Goal: Information Seeking & Learning: Learn about a topic

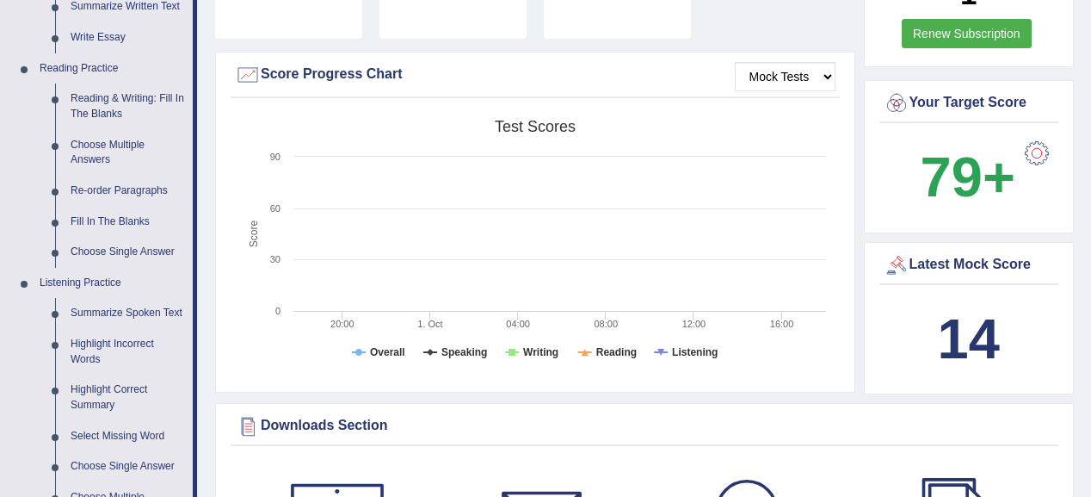
scroll to position [344, 0]
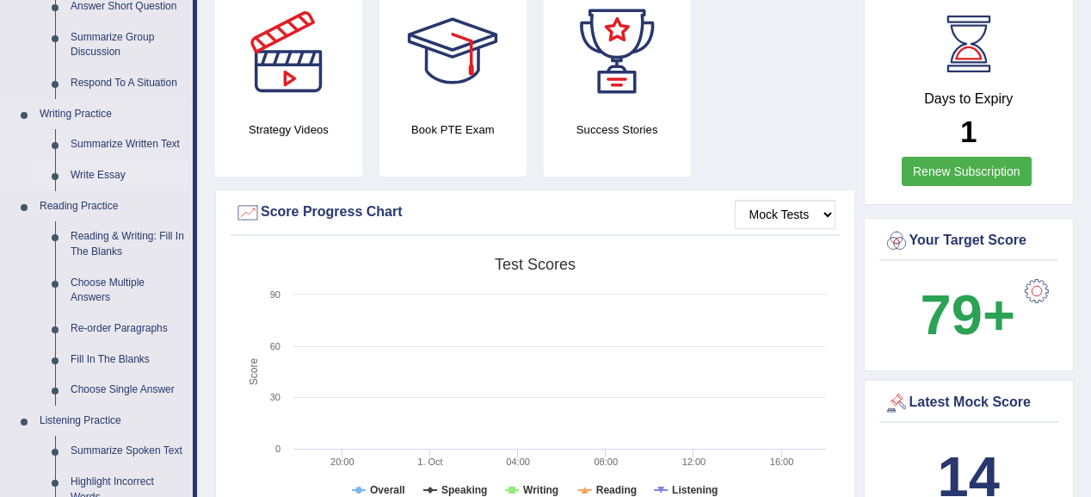
click at [121, 166] on link "Write Essay" at bounding box center [128, 175] width 130 height 31
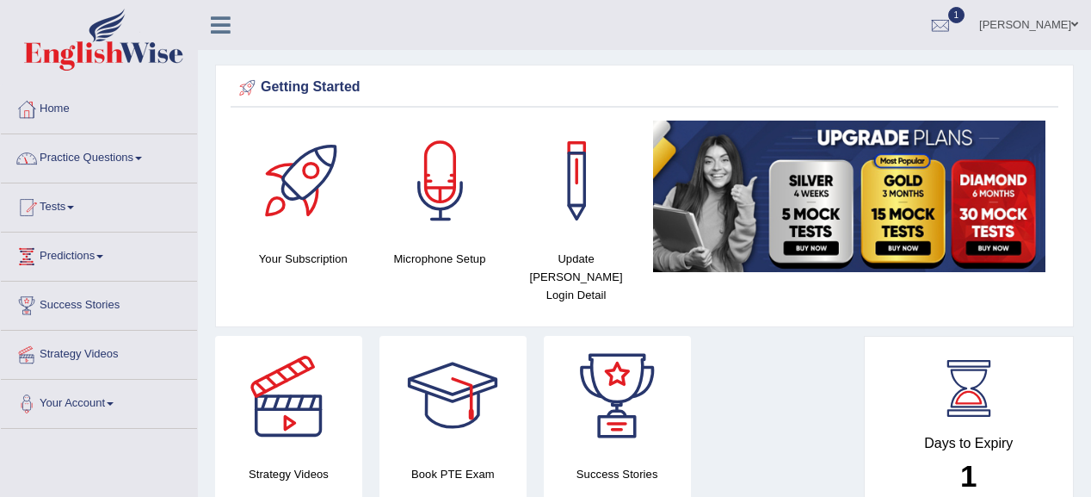
click at [102, 158] on link "Practice Questions" at bounding box center [99, 155] width 196 height 43
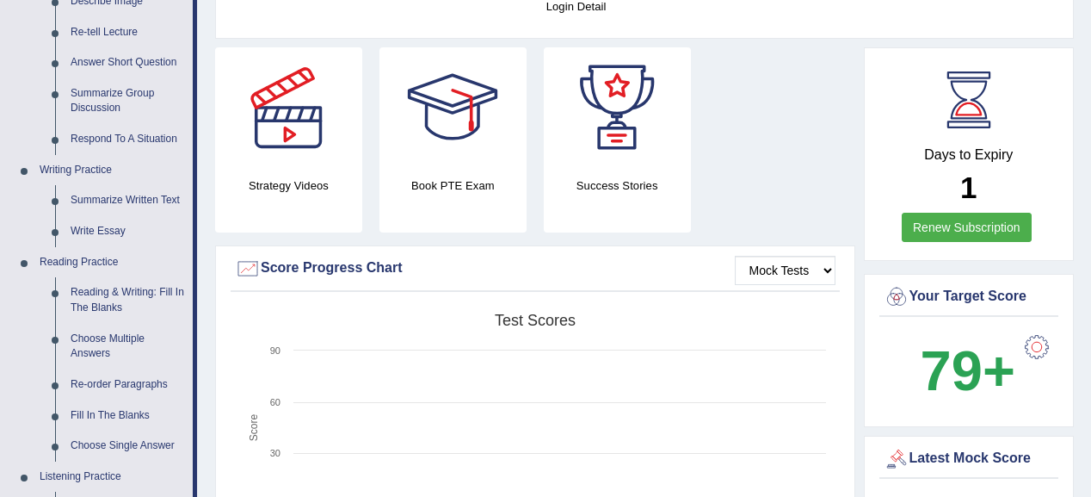
scroll to position [344, 0]
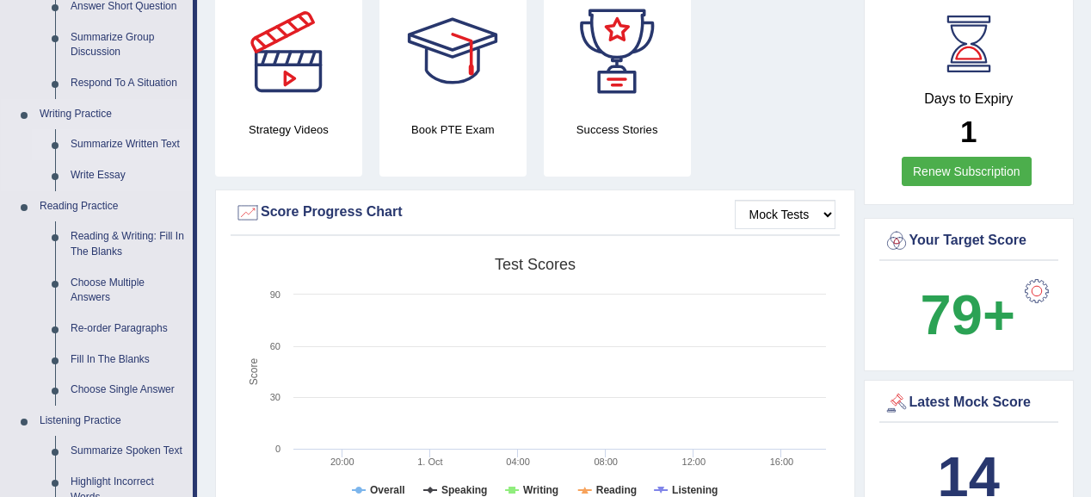
click at [101, 136] on link "Summarize Written Text" at bounding box center [128, 144] width 130 height 31
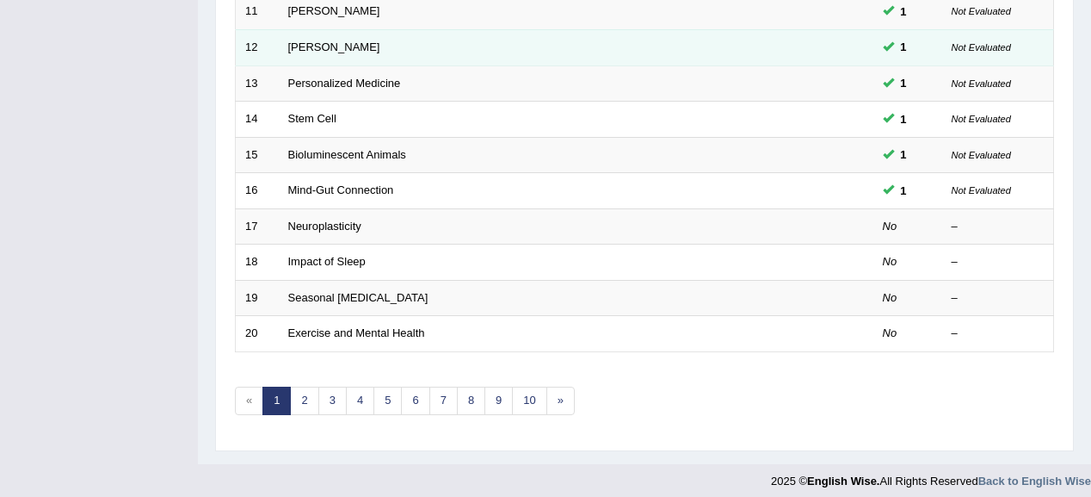
scroll to position [638, 0]
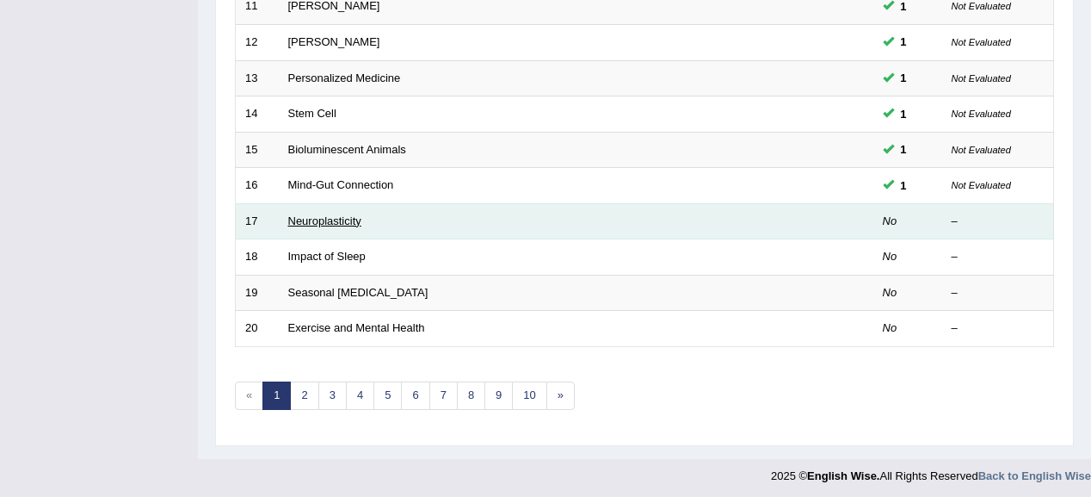
click at [337, 214] on link "Neuroplasticity" at bounding box center [324, 220] width 73 height 13
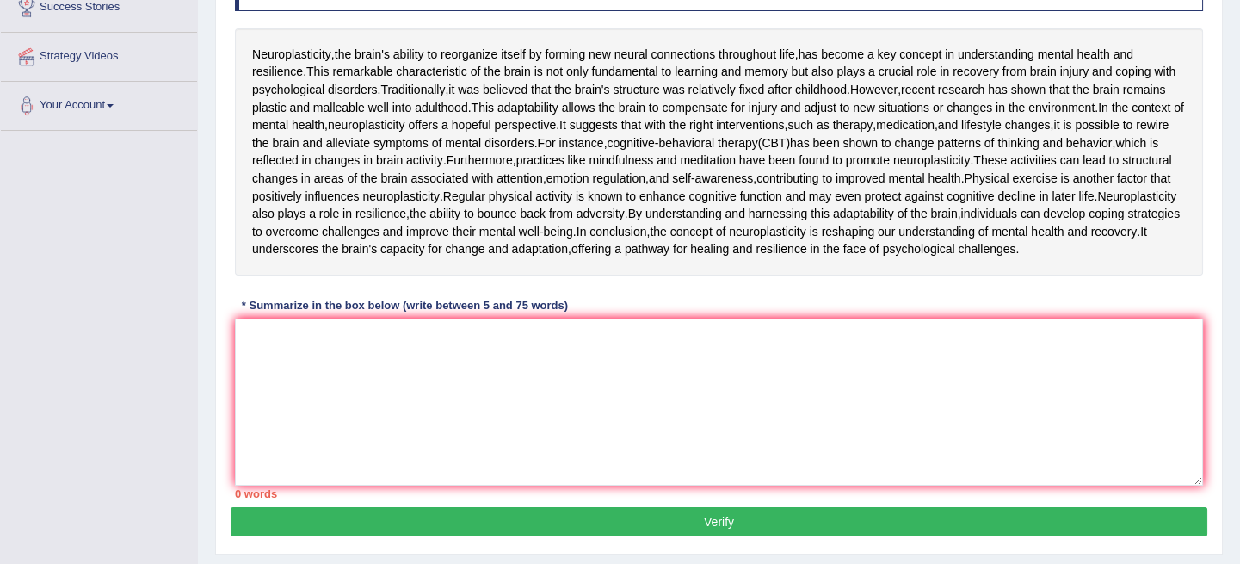
scroll to position [325, 0]
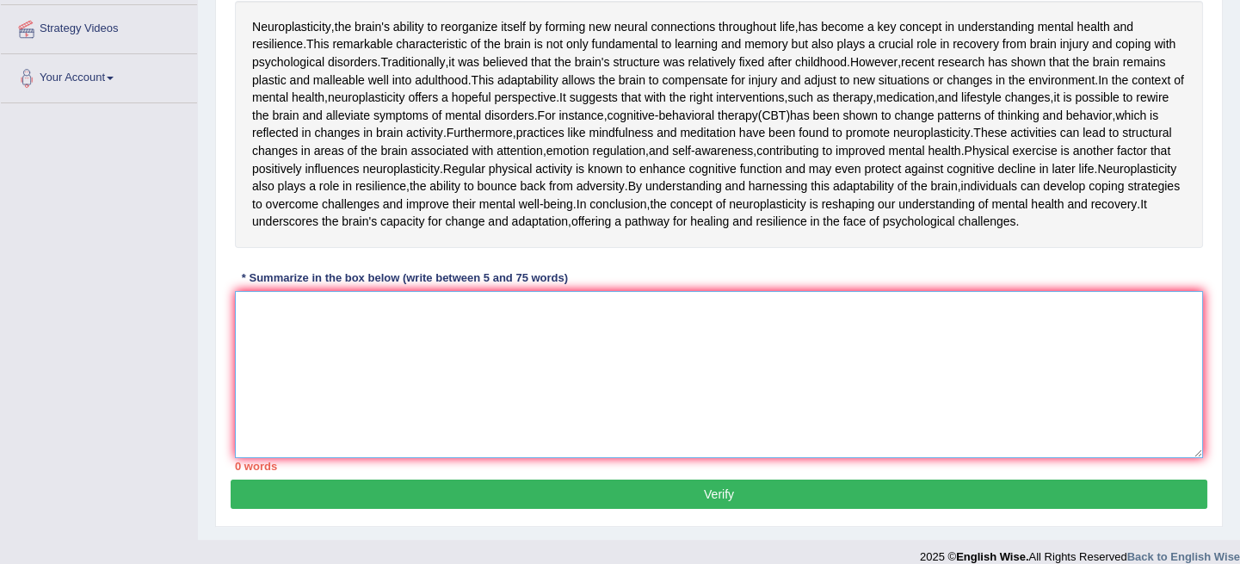
click at [266, 458] on textarea at bounding box center [719, 374] width 968 height 167
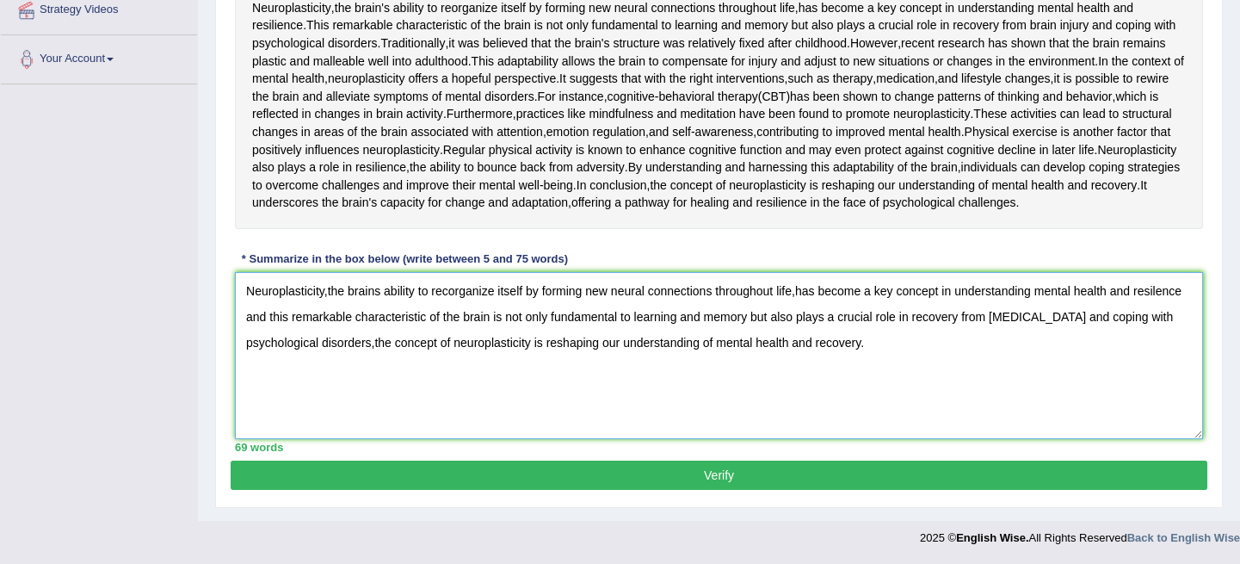
scroll to position [482, 0]
click at [543, 381] on textarea "Neuroplasticity,the brains ability to recorganize itself by forming new neural …" at bounding box center [719, 355] width 968 height 167
click at [697, 382] on textarea "Neuroplasticity,the brains ability to recorganize itself by forming new neural …" at bounding box center [719, 355] width 968 height 167
click at [702, 381] on textarea "Neuroplasticity,the brains ability to recorganize itself by forming new neural …" at bounding box center [719, 355] width 968 height 167
click at [707, 380] on textarea "Neuroplasticity,the brains ability to recorganize itself by forming new neural …" at bounding box center [719, 355] width 968 height 167
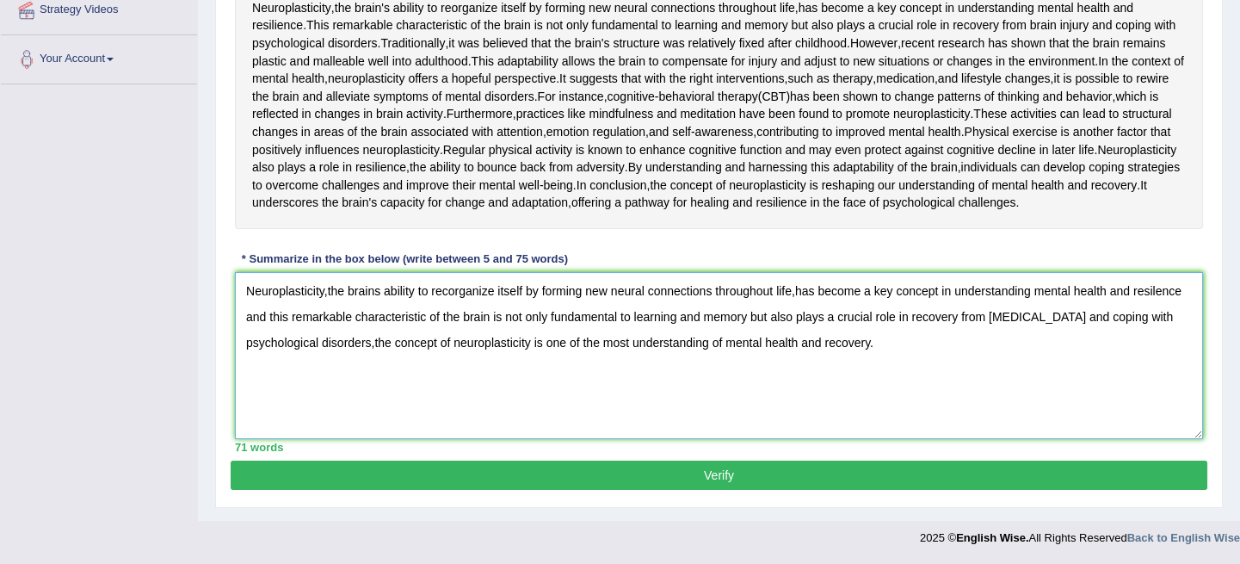
click at [722, 379] on textarea "Neuroplasticity,the brains ability to recorganize itself by forming new neural …" at bounding box center [719, 355] width 968 height 167
type textarea "Neuroplasticity,the brains ability to recorganize itself by forming new neural …"
click at [664, 490] on button "Verify" at bounding box center [719, 474] width 977 height 29
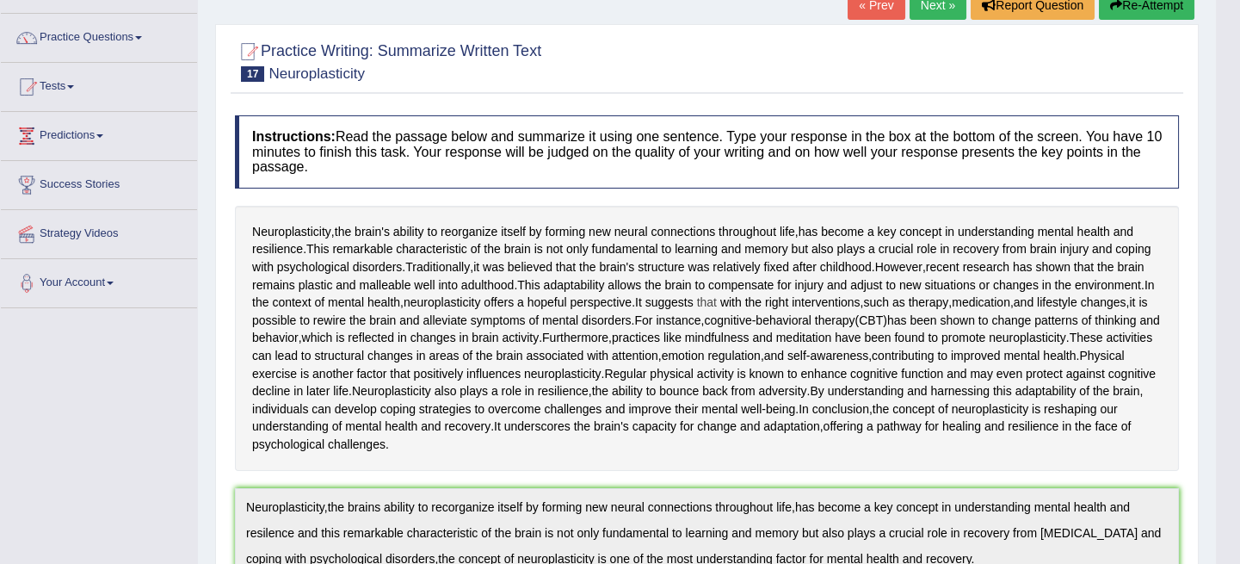
scroll to position [0, 0]
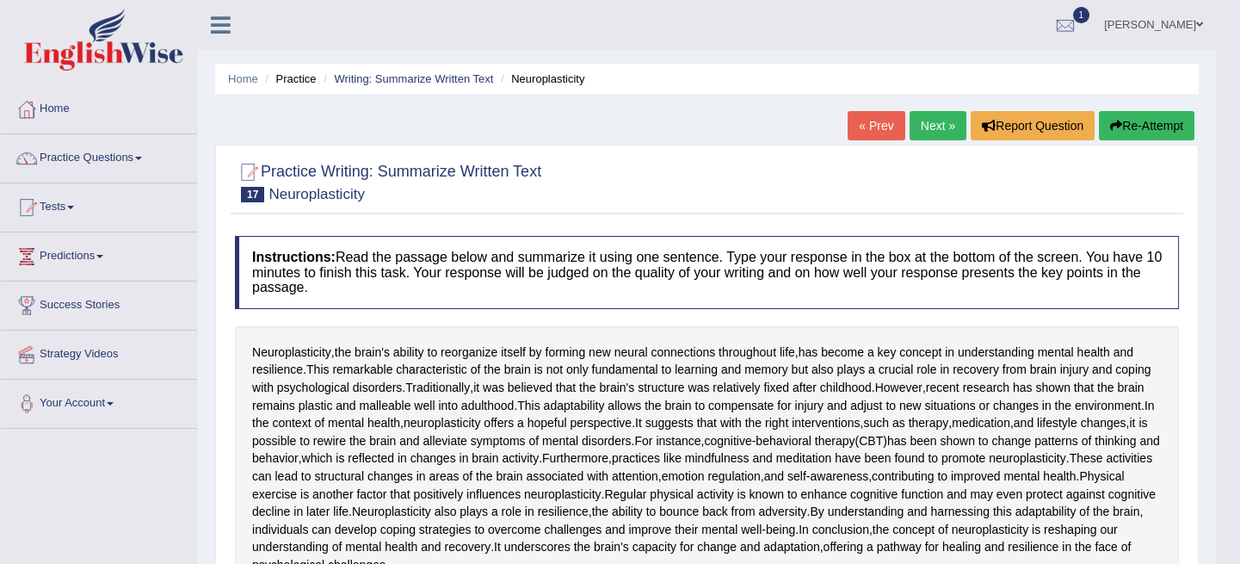
click at [934, 129] on link "Next »" at bounding box center [938, 125] width 57 height 29
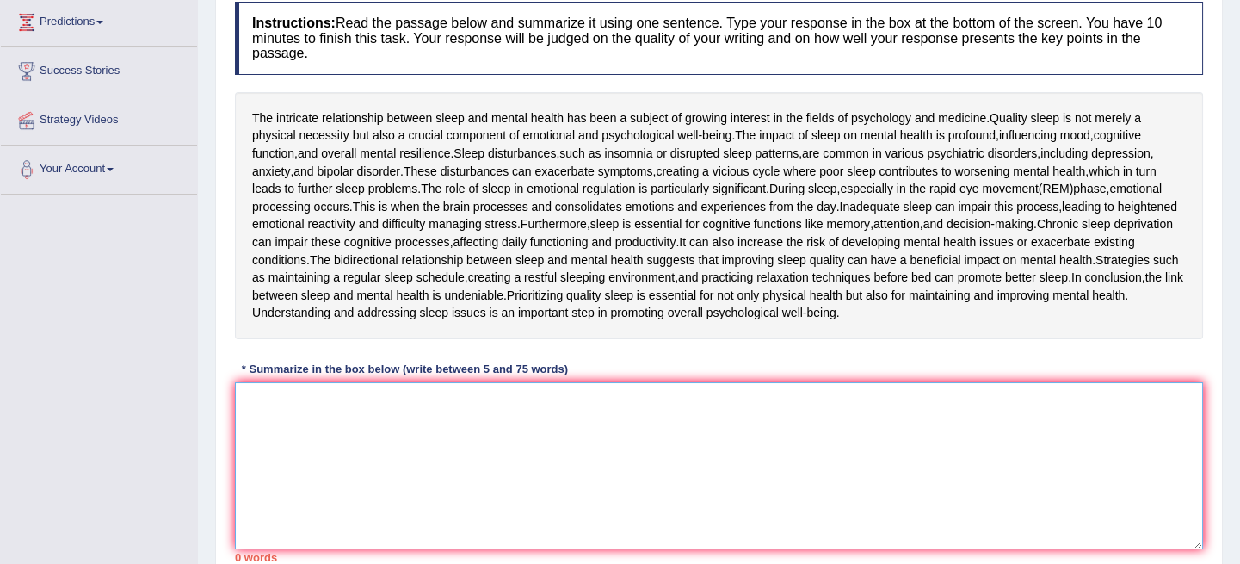
click at [281, 411] on textarea at bounding box center [719, 465] width 968 height 167
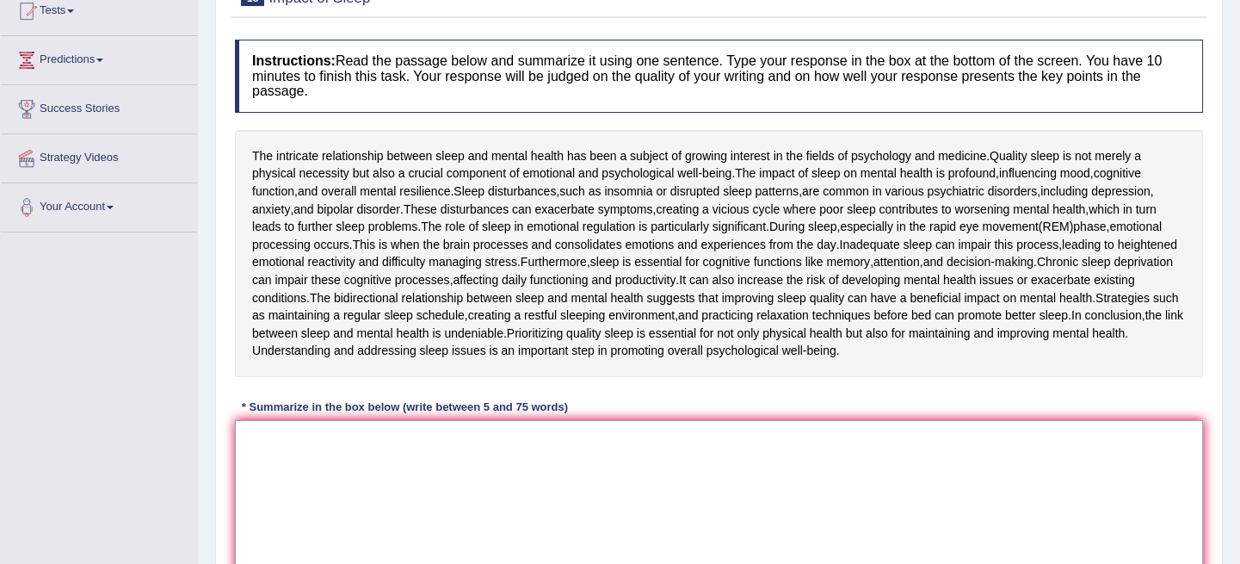
scroll to position [234, 0]
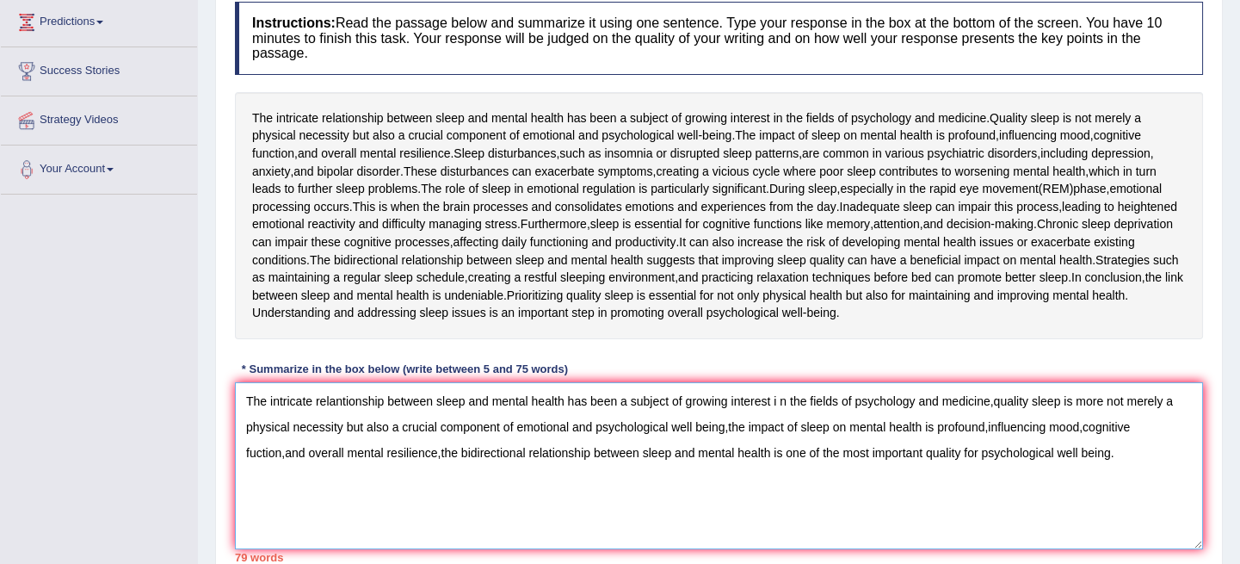
click at [787, 397] on textarea "The intricate relantionship between sleep and mental health has been a subject …" at bounding box center [719, 465] width 968 height 167
click at [525, 451] on textarea "The intricate relantionship between sleep and mental health has been a subject …" at bounding box center [719, 465] width 968 height 167
click at [283, 453] on textarea "The intricate relantionship between sleep and mental health has been a subject …" at bounding box center [719, 465] width 968 height 167
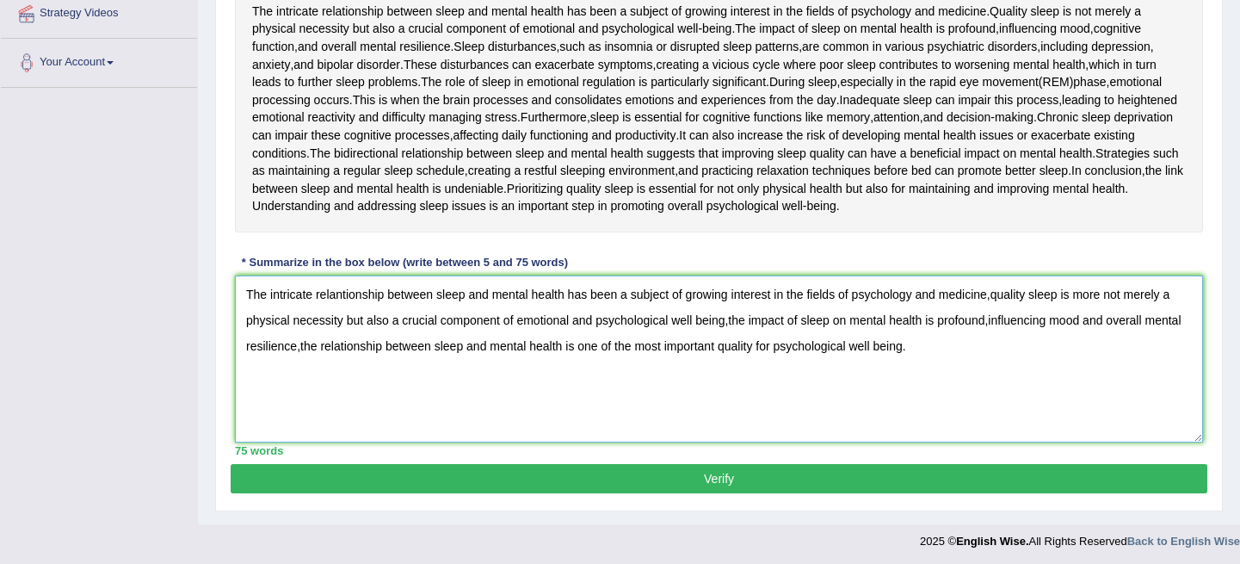
scroll to position [343, 0]
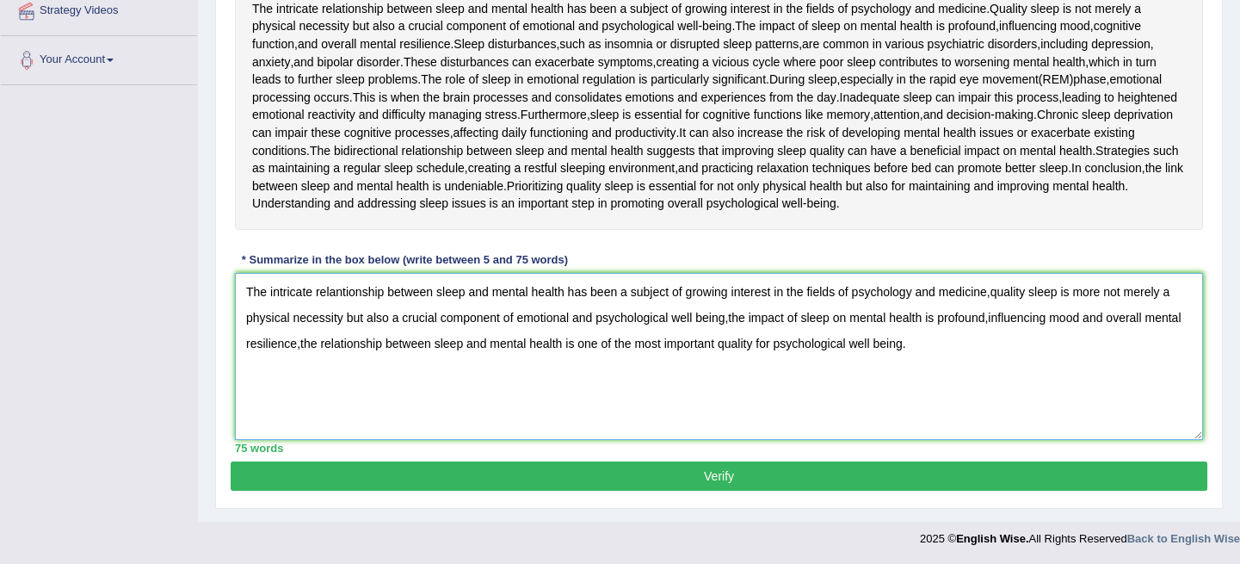
type textarea "The intricate relantionship between sleep and mental health has been a subject …"
click at [452, 466] on button "Verify" at bounding box center [719, 475] width 977 height 29
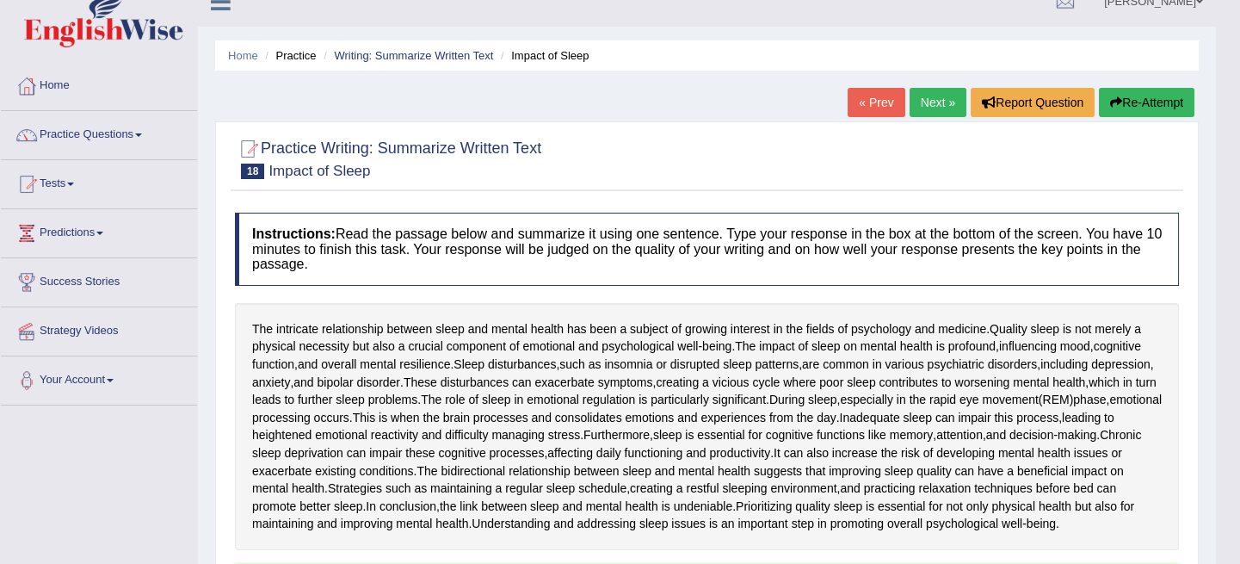
scroll to position [0, 0]
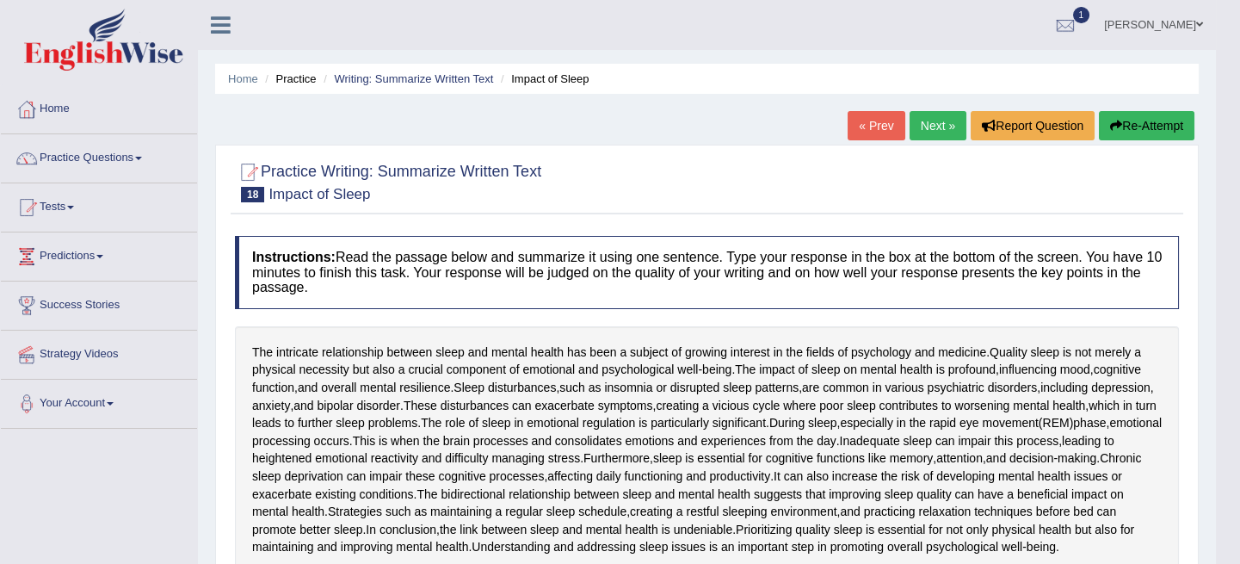
click at [948, 127] on link "Next »" at bounding box center [938, 125] width 57 height 29
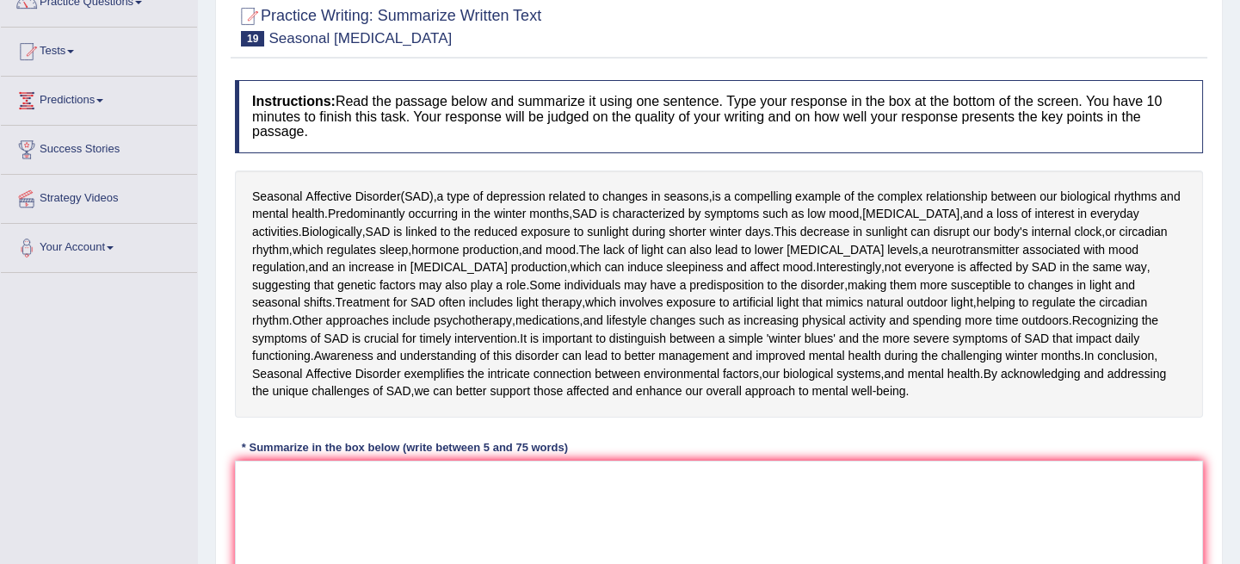
click at [232, 467] on div "Instructions: Read the passage below and summarize it using one sentence. Type …" at bounding box center [719, 359] width 977 height 577
click at [251, 468] on textarea at bounding box center [719, 543] width 968 height 167
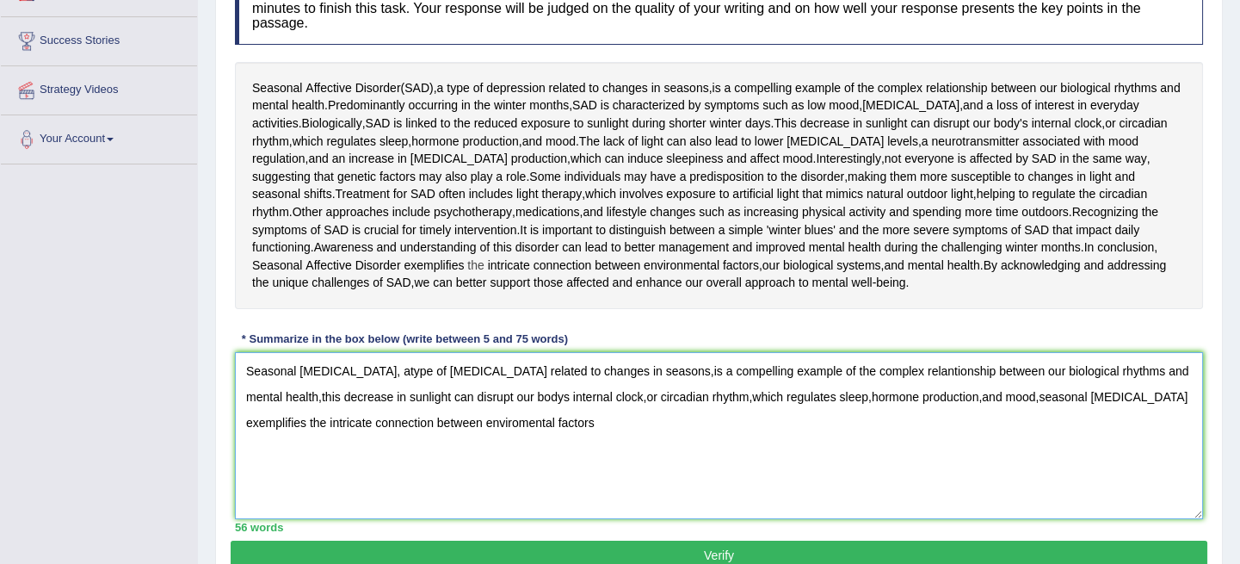
scroll to position [312, 0]
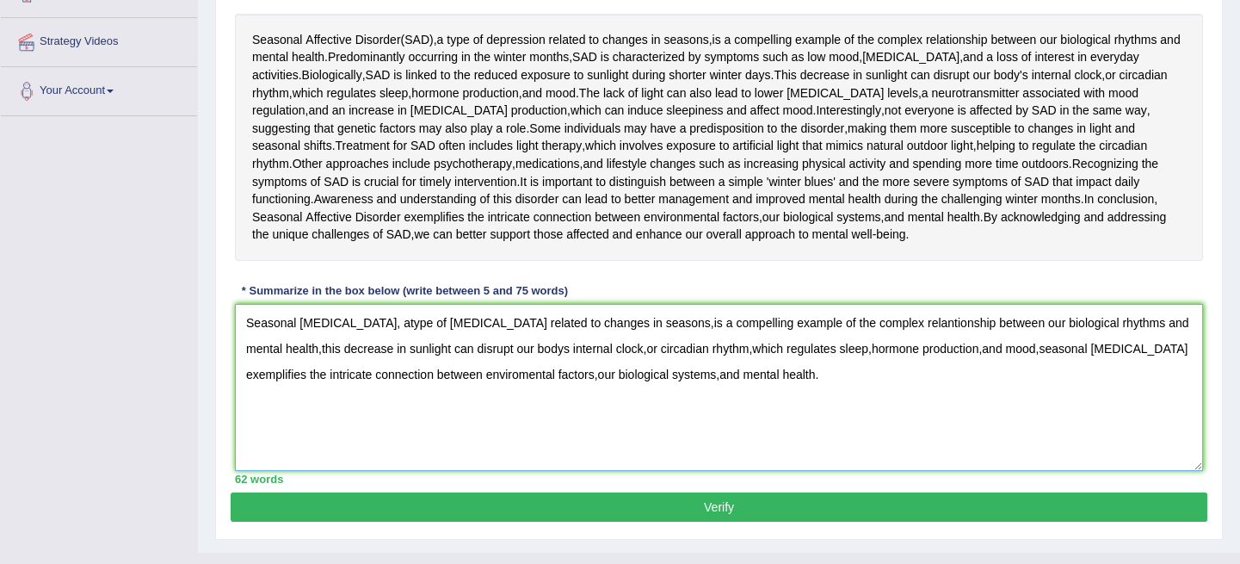
click at [401, 319] on textarea "Seasonal [MEDICAL_DATA], atype of [MEDICAL_DATA] related to changes in seasons,…" at bounding box center [719, 387] width 968 height 167
click at [997, 348] on textarea "Seasonal [MEDICAL_DATA], a type of [MEDICAL_DATA] related to changes in seasons…" at bounding box center [719, 387] width 968 height 167
click at [1000, 348] on textarea "Seasonal [MEDICAL_DATA], a type of [MEDICAL_DATA] related to changes in seasons…" at bounding box center [719, 387] width 968 height 167
type textarea "Seasonal [MEDICAL_DATA], a type of [MEDICAL_DATA] related to changes in seasons…"
click at [690, 508] on button "Verify" at bounding box center [719, 506] width 977 height 29
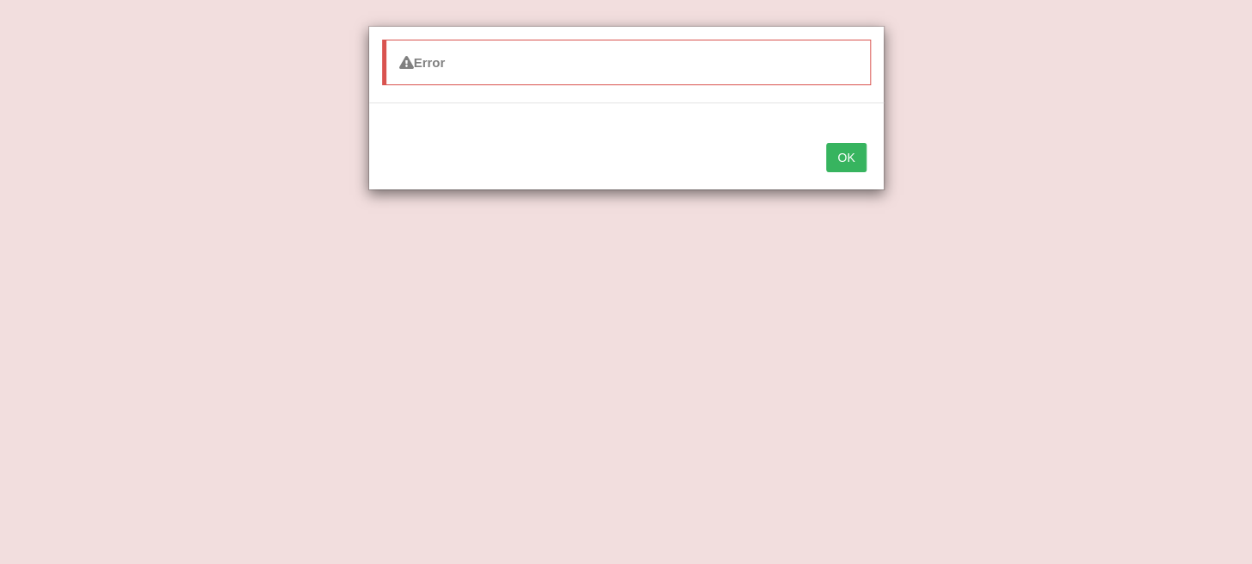
click at [832, 145] on button "OK" at bounding box center [846, 157] width 40 height 29
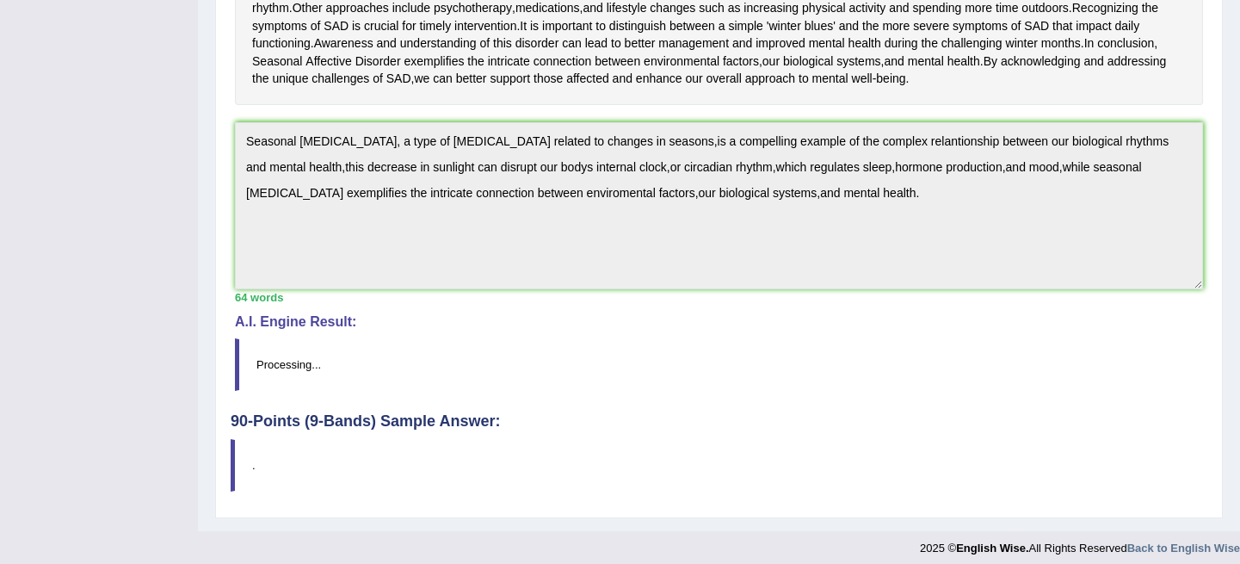
scroll to position [469, 0]
click at [710, 381] on blockquote "Processing..." at bounding box center [719, 363] width 968 height 52
click at [716, 435] on div "Practice Writing: Summarize Written Text 19 Seasonal [MEDICAL_DATA] Instruction…" at bounding box center [719, 97] width 1008 height 842
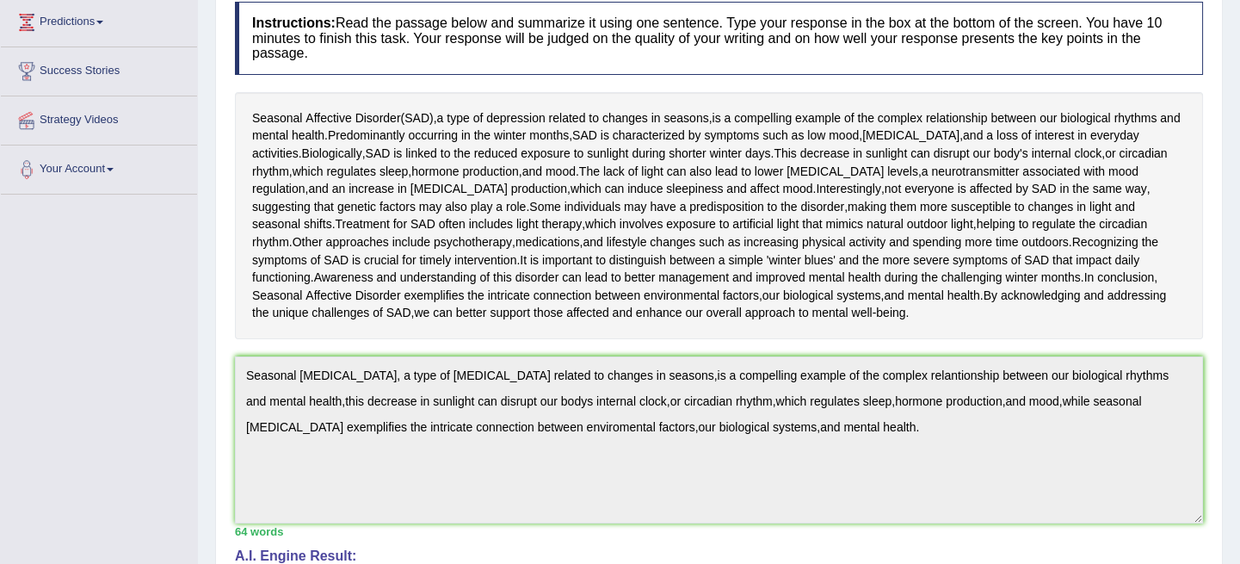
scroll to position [391, 0]
